Goal: Information Seeking & Learning: Learn about a topic

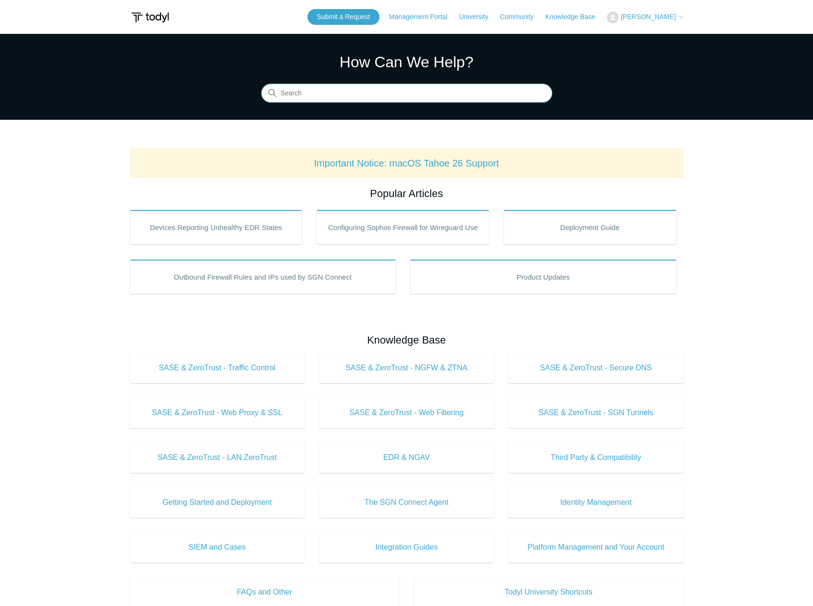
click at [353, 93] on input "Search" at bounding box center [406, 93] width 291 height 19
type input "install"
click at [393, 87] on input "Search" at bounding box center [406, 93] width 291 height 19
type input "macos"
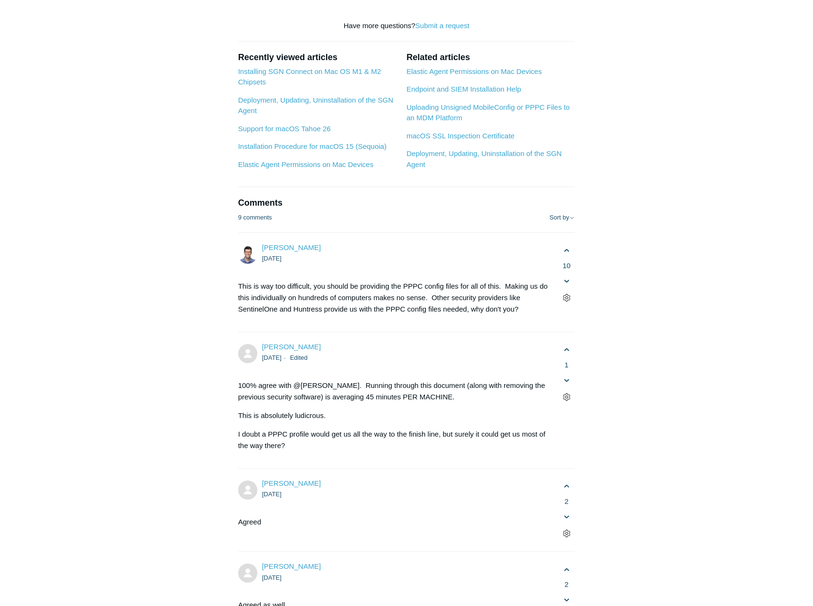
scroll to position [1718, 0]
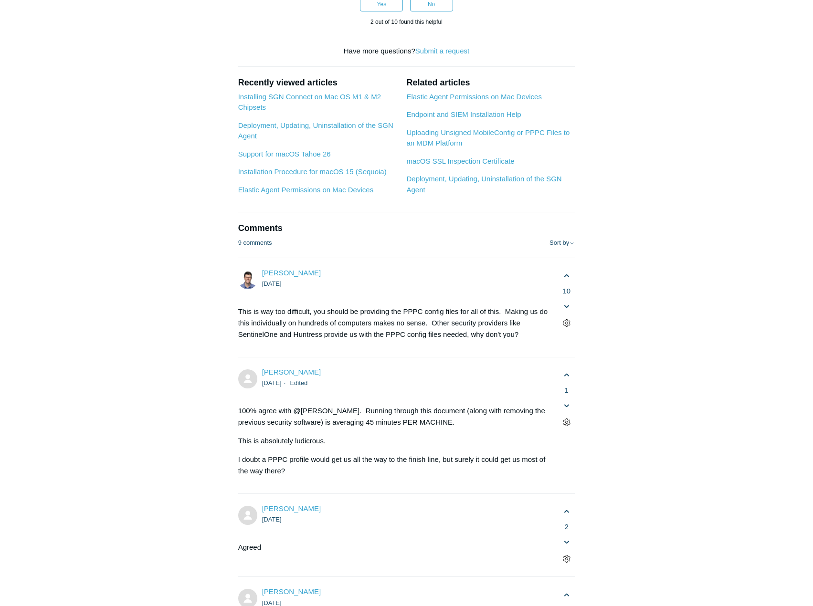
copy div "Note : There can be a delay between the previous steps and when these next step…"
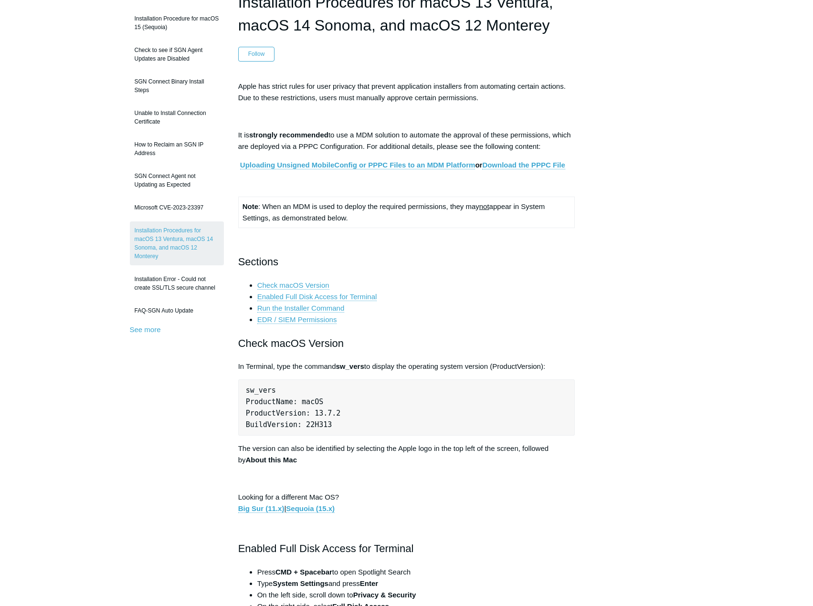
scroll to position [0, 0]
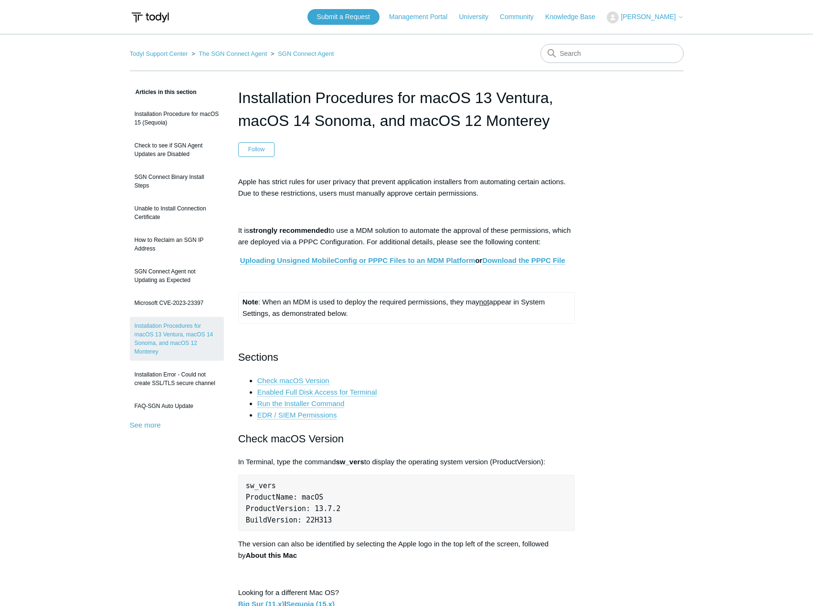
drag, startPoint x: 569, startPoint y: 0, endPoint x: 472, endPoint y: 30, distance: 101.9
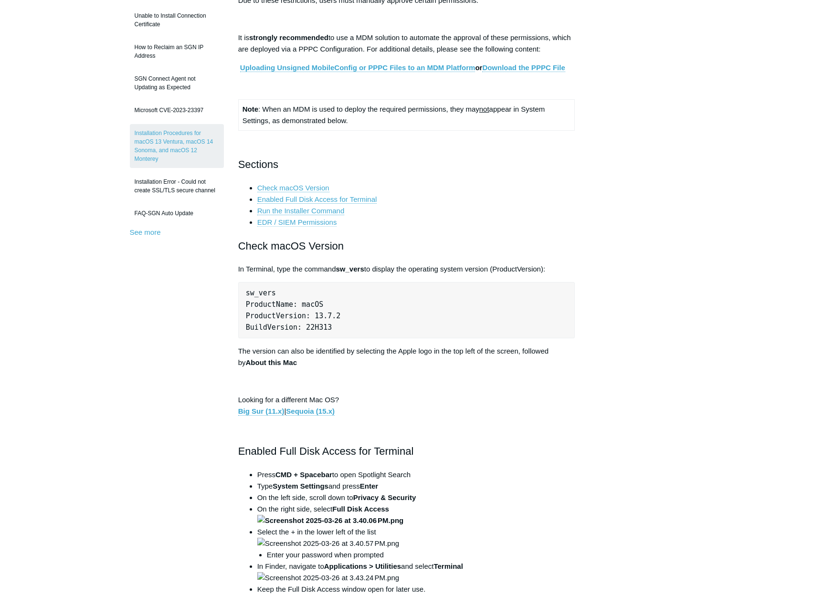
scroll to position [191, 0]
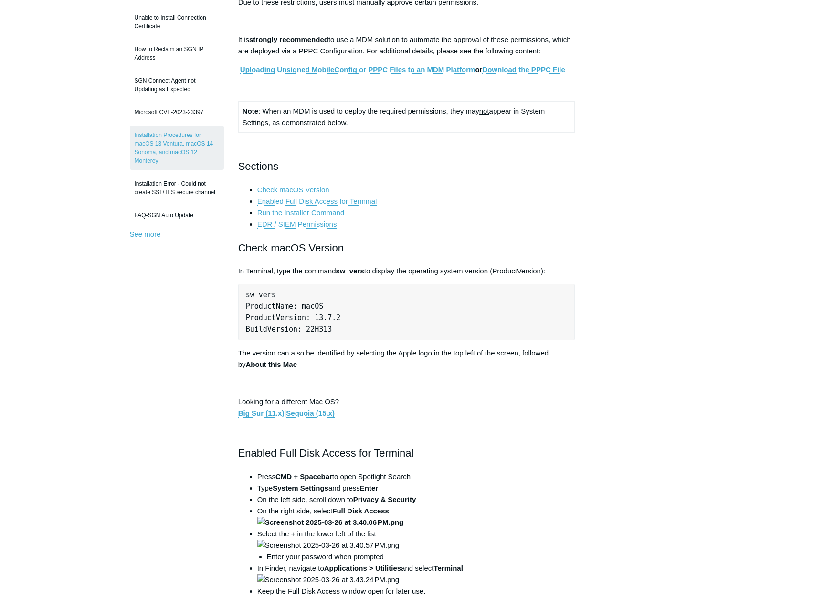
click at [309, 210] on link "Run the Installer Command" at bounding box center [300, 212] width 87 height 9
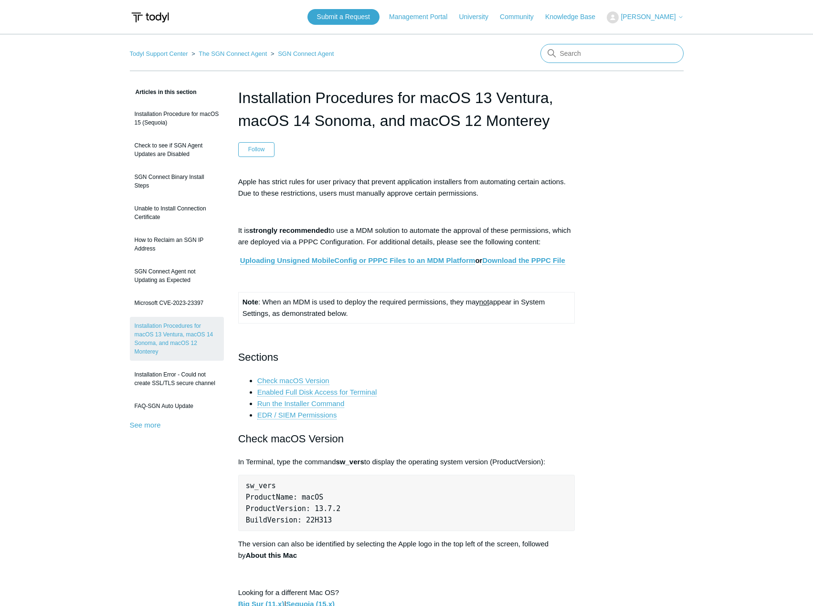
click at [566, 59] on input "Search" at bounding box center [611, 53] width 143 height 19
type input "macos todyl certificates"
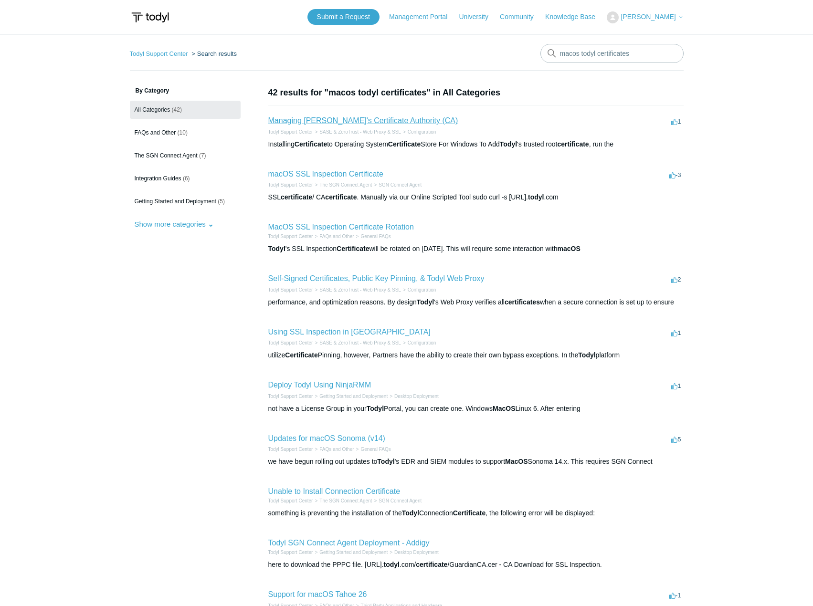
click at [328, 118] on link "Managing [PERSON_NAME]'s Certificate Authority (CA)" at bounding box center [363, 120] width 190 height 8
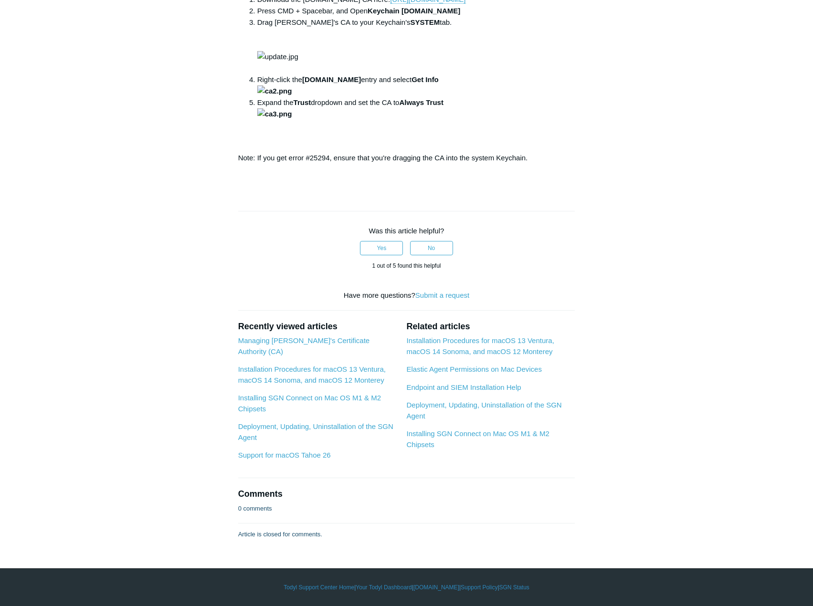
scroll to position [1145, 0]
click at [387, 255] on button "Yes" at bounding box center [381, 248] width 43 height 14
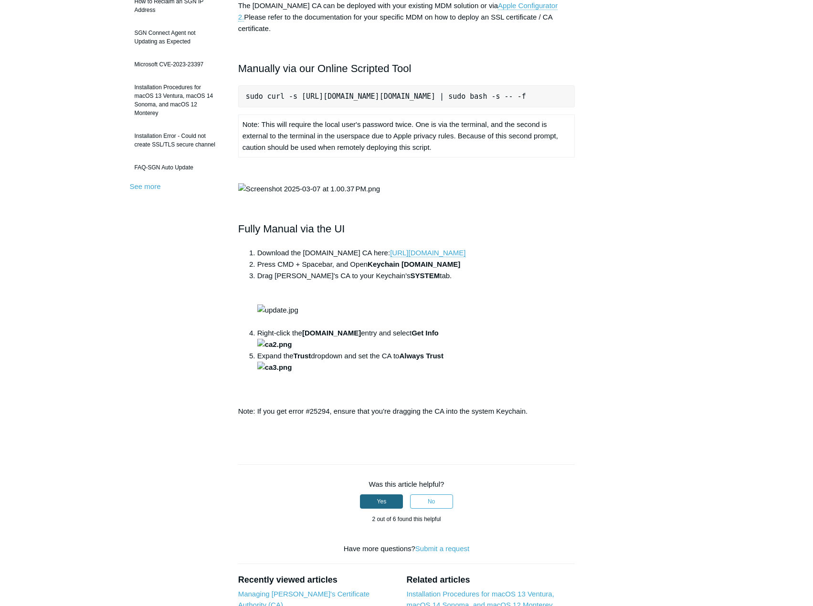
scroll to position [0, 0]
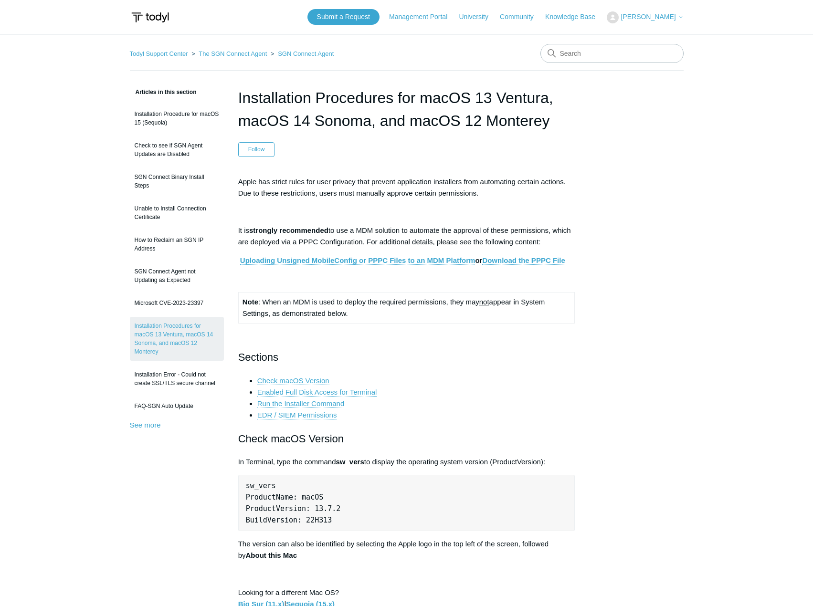
scroll to position [191, 0]
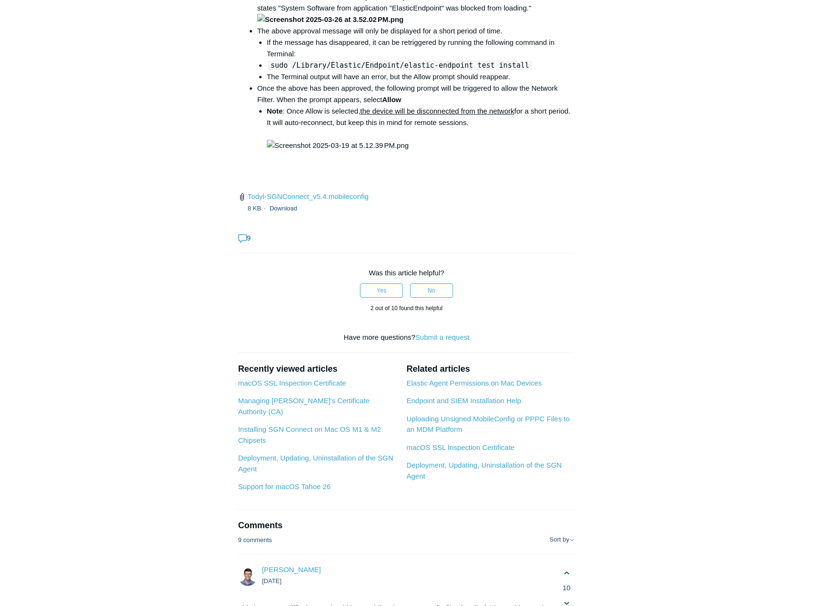
scroll to position [1193, 0]
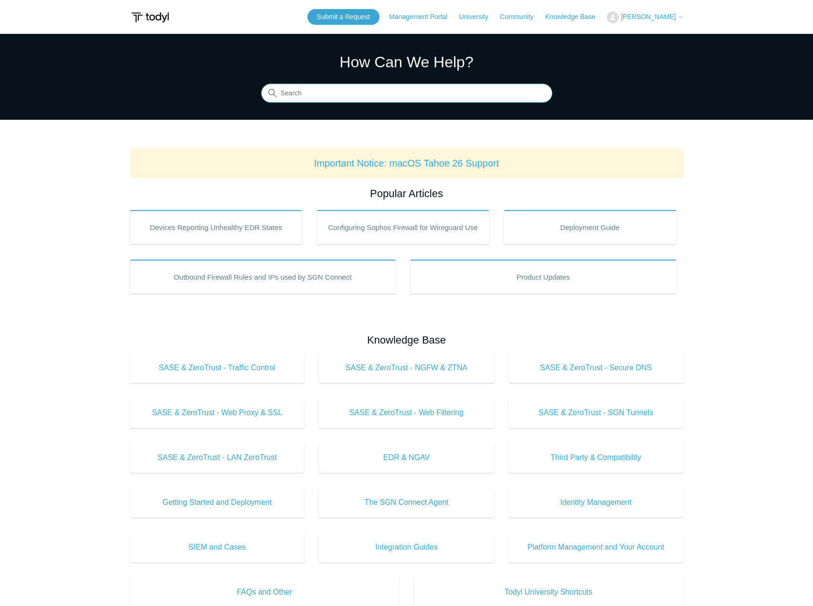
click at [323, 94] on input "Search" at bounding box center [406, 93] width 291 height 19
type input "pricing"
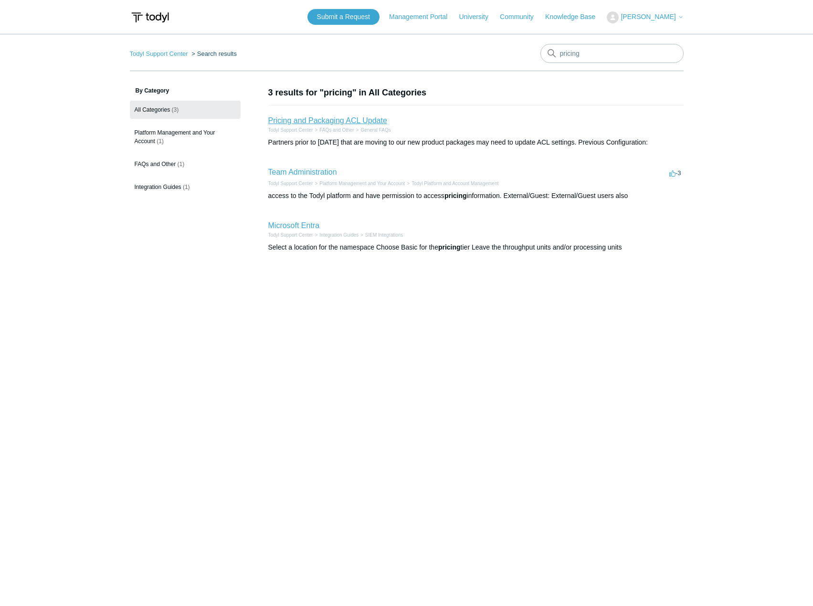
click at [307, 121] on link "Pricing and Packaging ACL Update" at bounding box center [327, 120] width 119 height 8
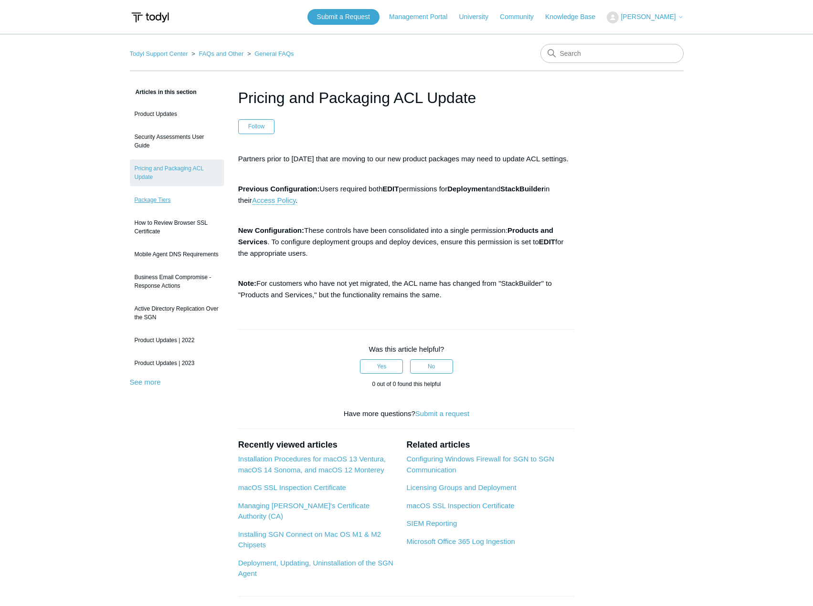
click at [157, 199] on link "Package Tiers" at bounding box center [177, 200] width 94 height 18
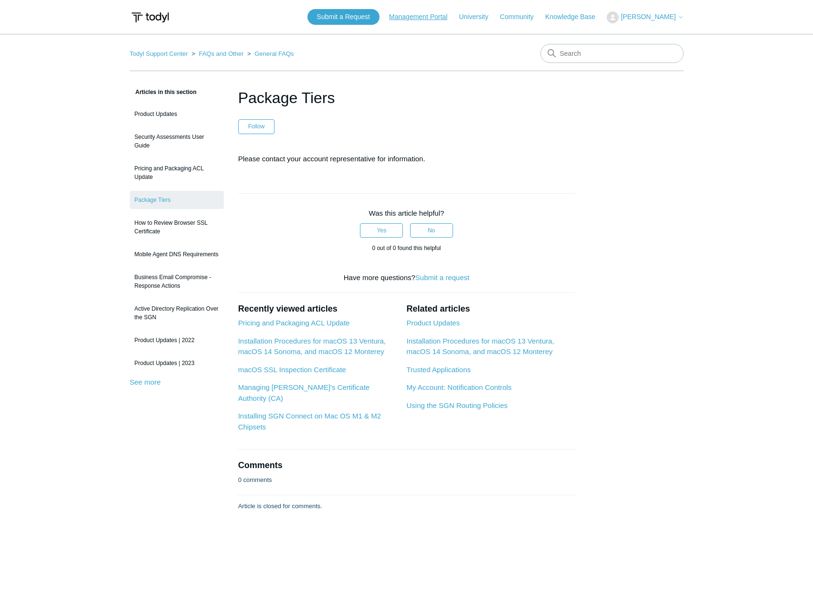
click at [446, 20] on link "Management Portal" at bounding box center [423, 17] width 68 height 10
